Goal: Find specific page/section: Find specific page/section

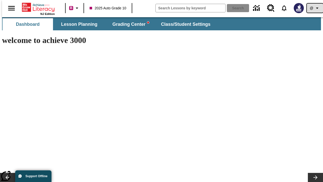
click at [315, 8] on icon "Profile/Settings" at bounding box center [318, 8] width 6 height 6
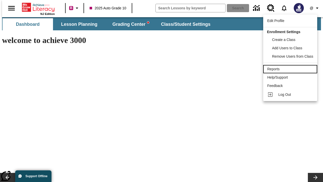
click at [291, 69] on div "Reports" at bounding box center [291, 68] width 46 height 5
